Goal: Task Accomplishment & Management: Manage account settings

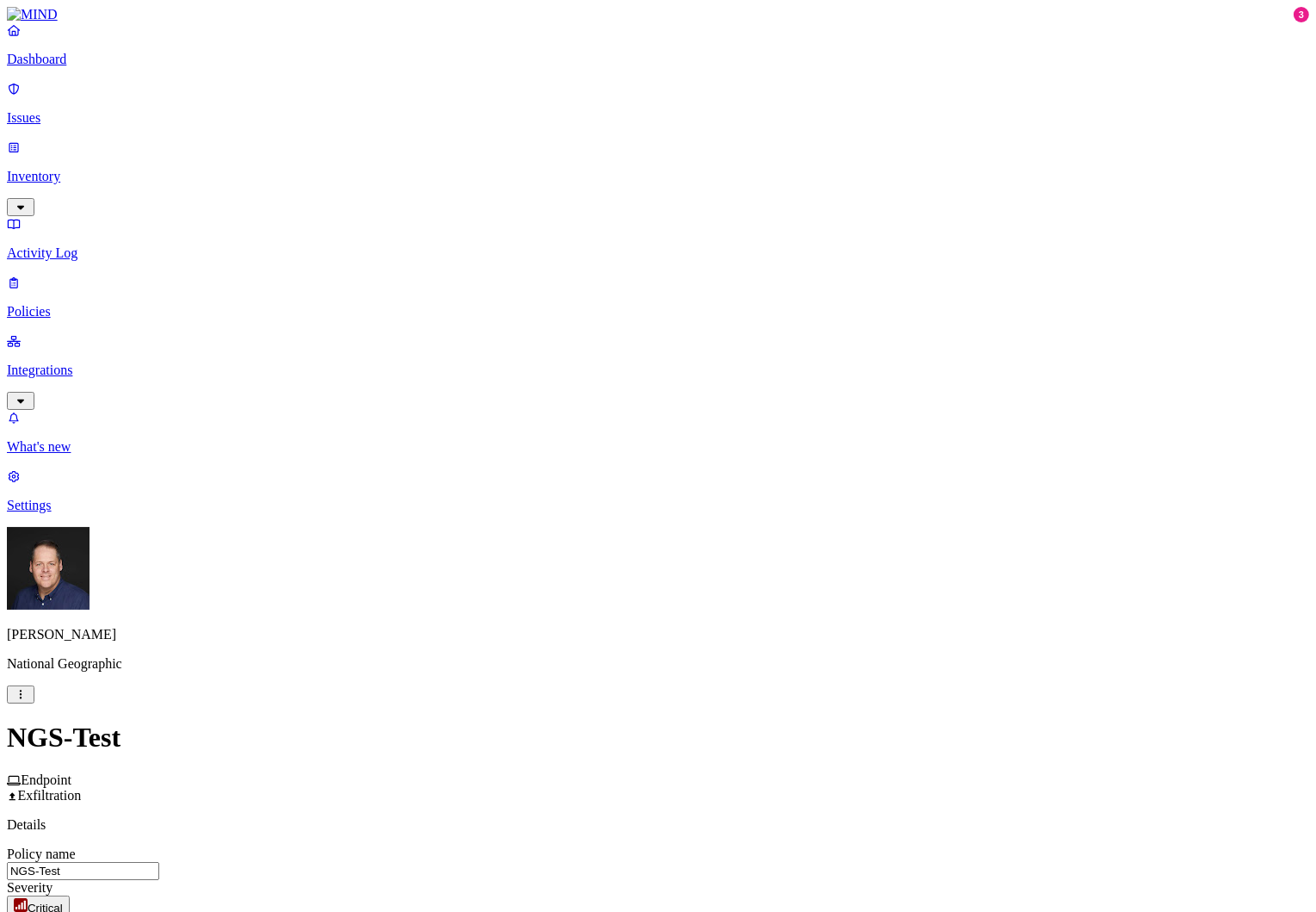
scroll to position [46, 0]
click at [63, 304] on p "Policies" at bounding box center [658, 311] width 1303 height 16
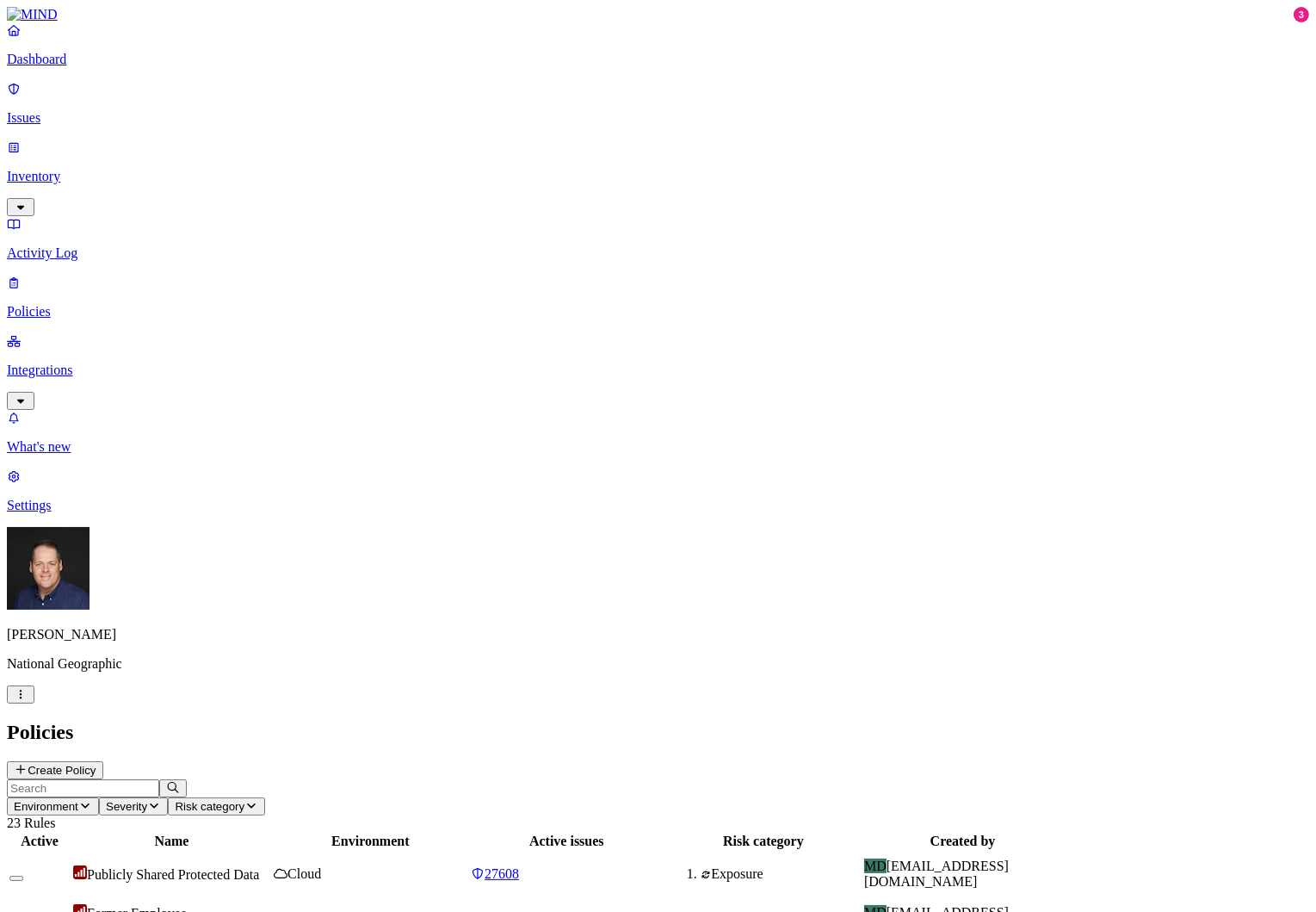
click at [259, 867] on span "Publicly Shared Protected Data" at bounding box center [173, 874] width 172 height 15
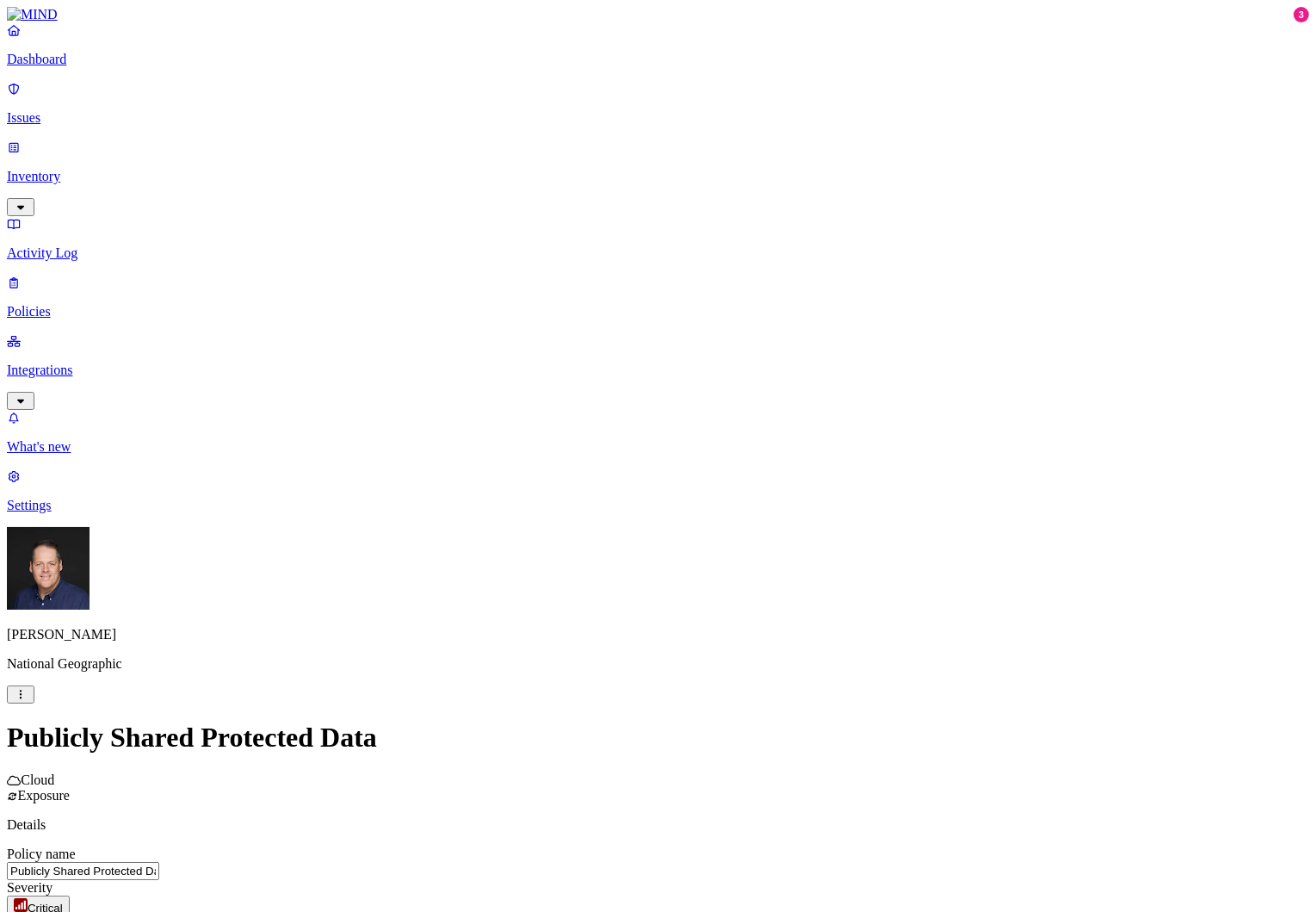
scroll to position [258, 0]
